Goal: Find specific fact: Find specific fact

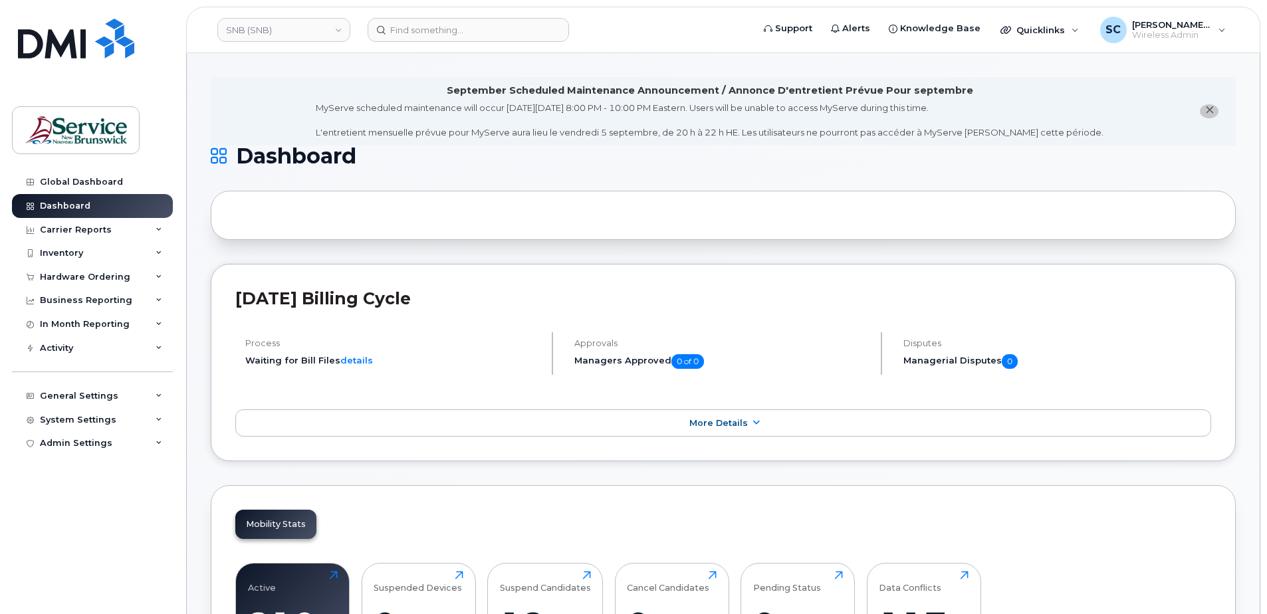
click at [262, 81] on li "September Scheduled Maintenance Announcement / Annonce D'entretient Prévue Pour…" at bounding box center [723, 111] width 1025 height 68
click at [443, 33] on input at bounding box center [468, 30] width 201 height 24
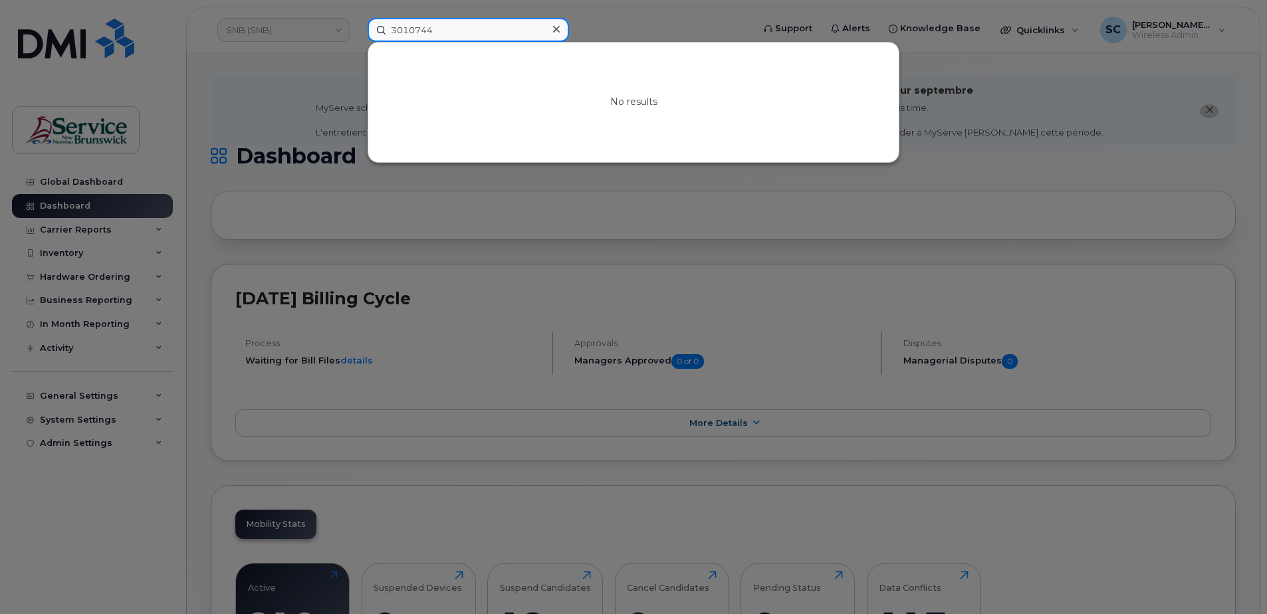
click at [426, 29] on input "3010744" at bounding box center [468, 30] width 201 height 24
type input "ya862"
click at [609, 29] on div at bounding box center [633, 307] width 1267 height 614
click at [548, 29] on div "ya862" at bounding box center [468, 30] width 201 height 24
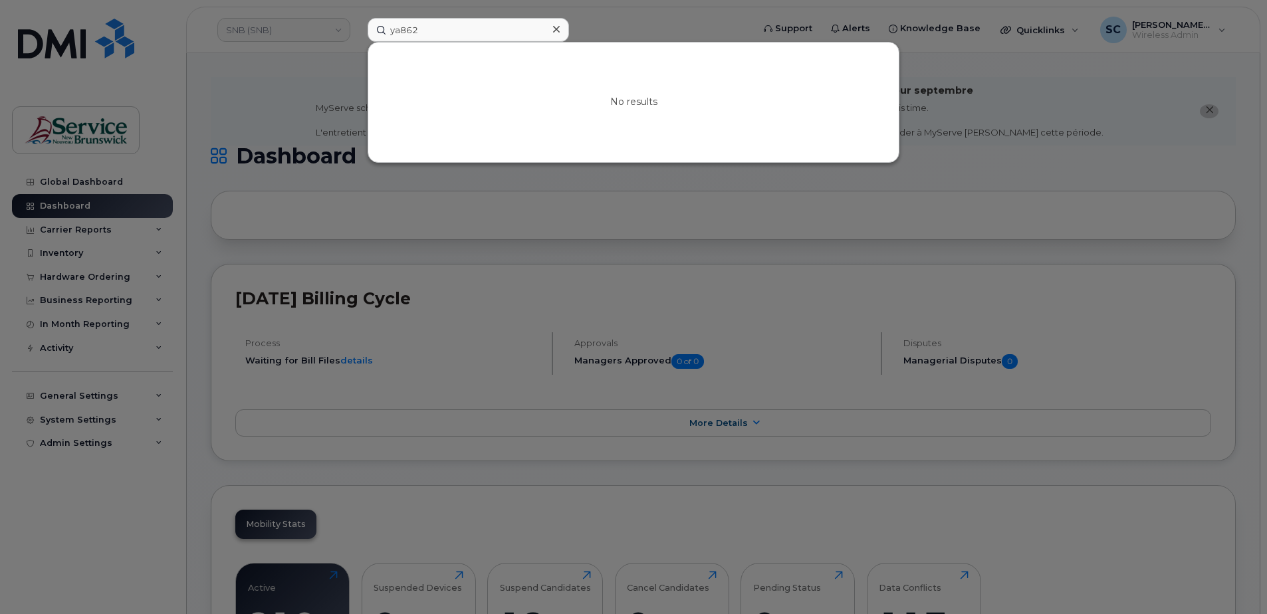
click at [559, 29] on icon at bounding box center [556, 29] width 7 height 11
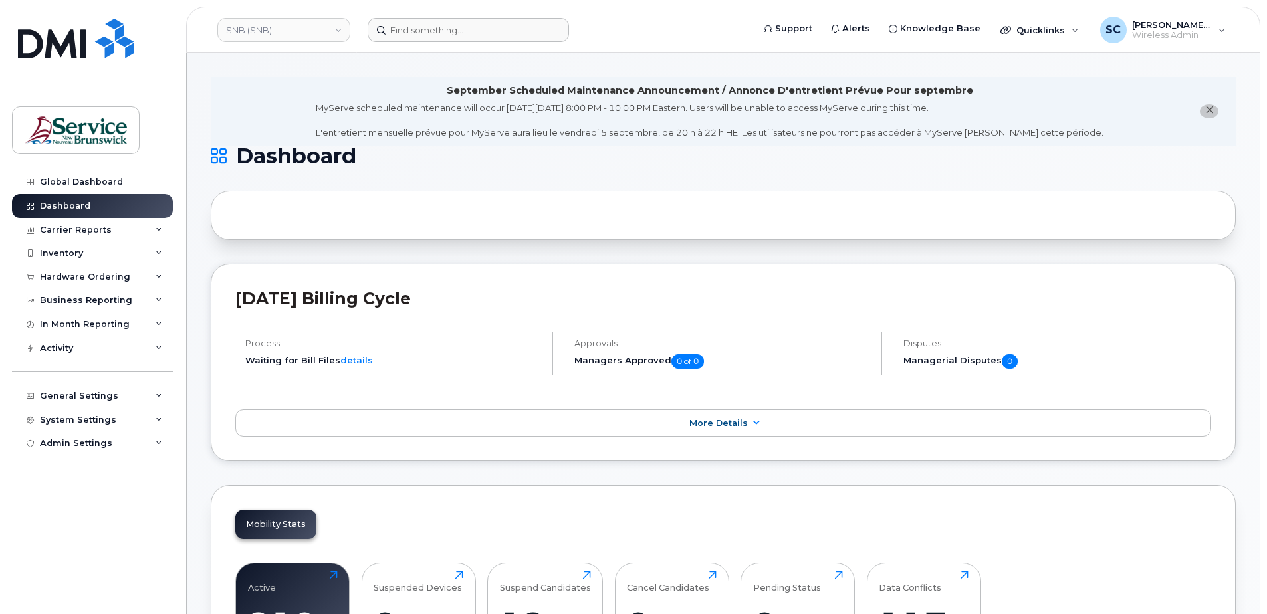
click at [594, 35] on form at bounding box center [556, 30] width 376 height 24
